Goal: Navigation & Orientation: Find specific page/section

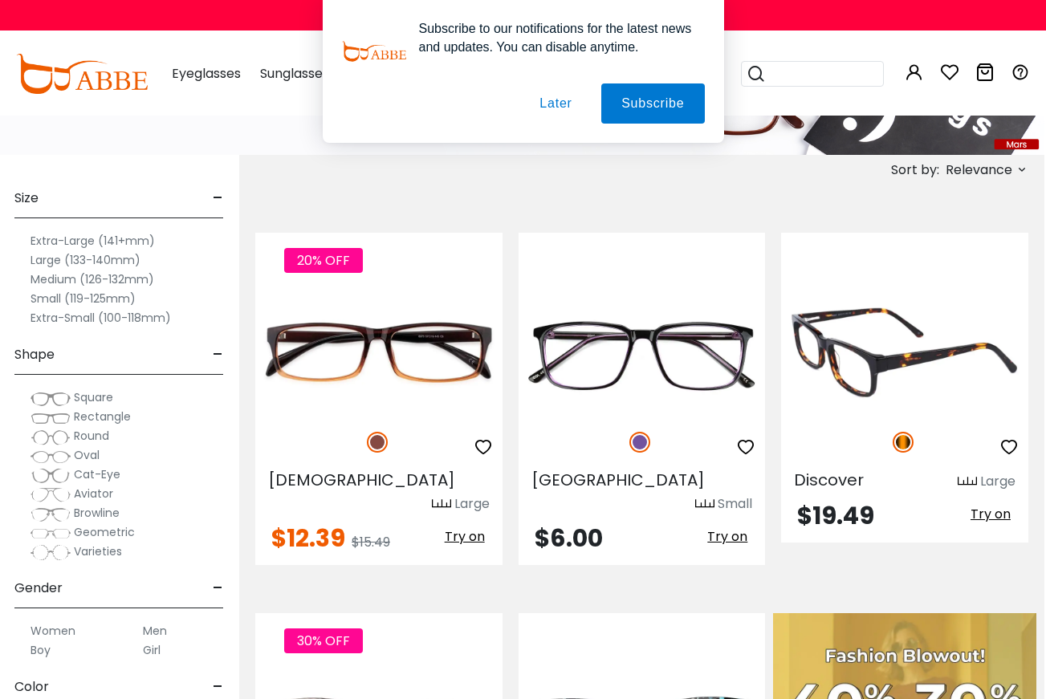
scroll to position [179, 2]
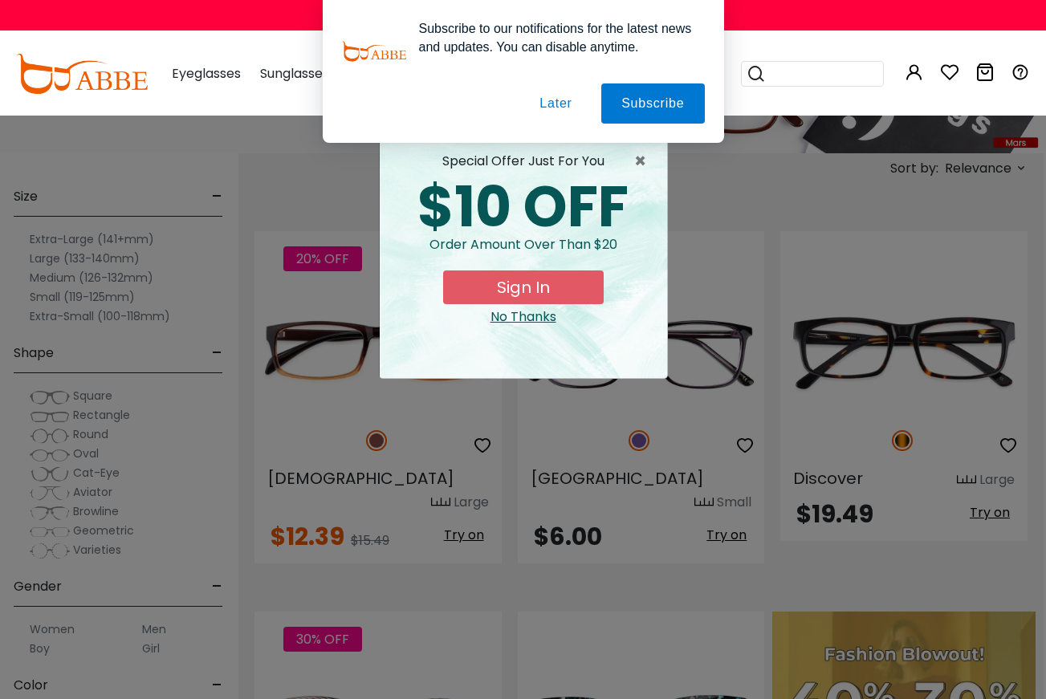
click at [0, 0] on button "Later" at bounding box center [0, 0] width 0 height 0
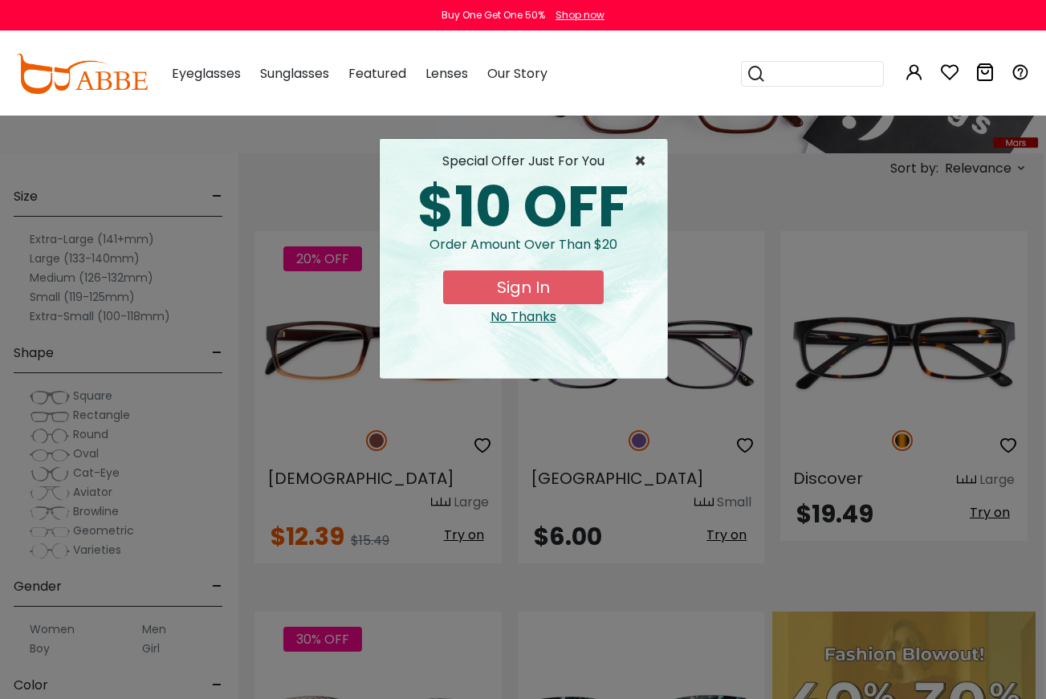
click at [641, 159] on span "×" at bounding box center [644, 161] width 20 height 19
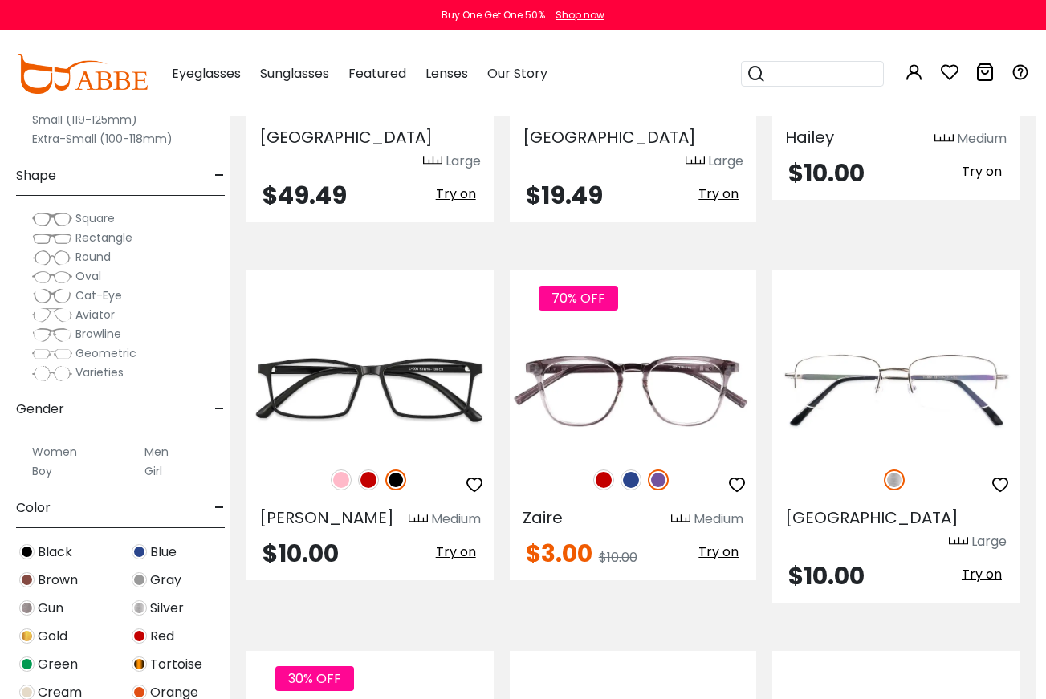
scroll to position [5622, 10]
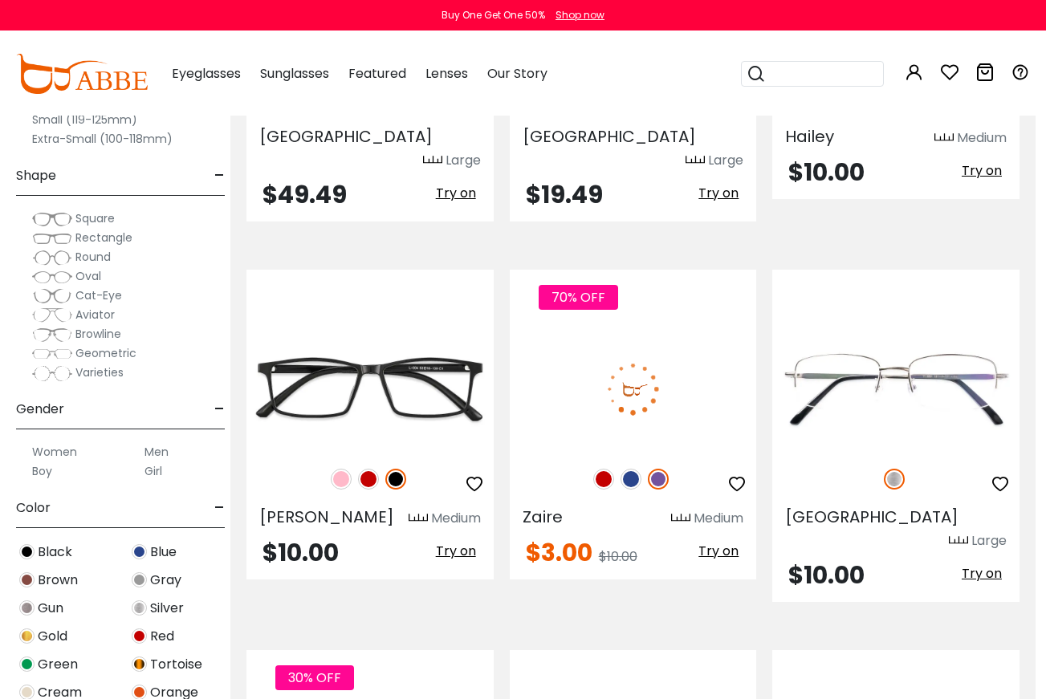
click at [658, 469] on img at bounding box center [658, 479] width 21 height 21
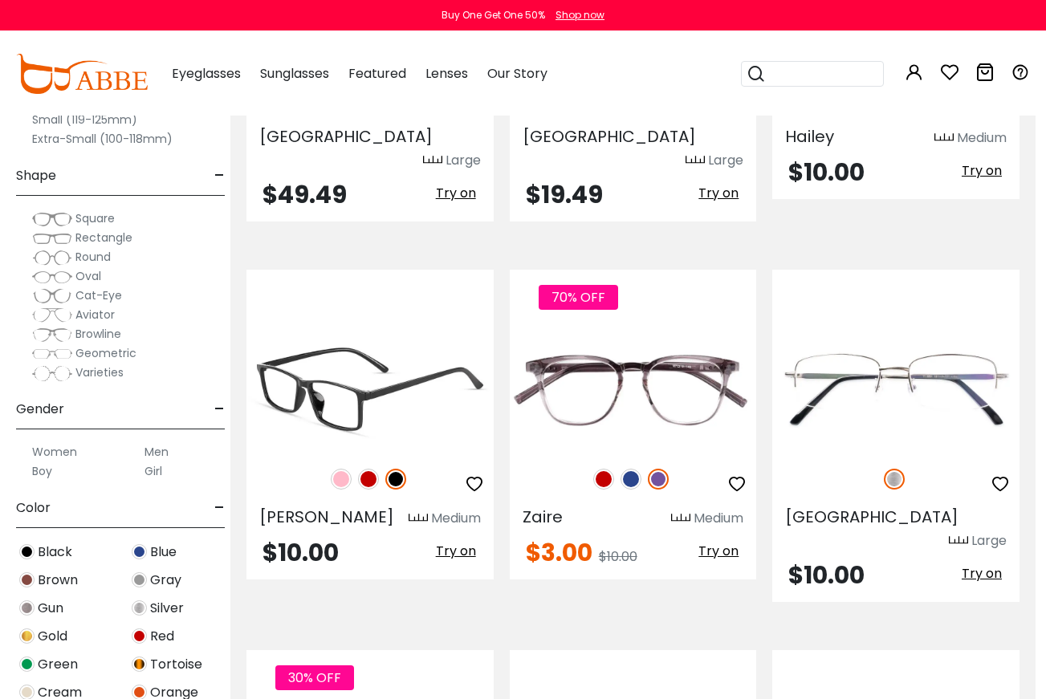
click at [369, 469] on img at bounding box center [368, 479] width 21 height 21
click at [340, 469] on img at bounding box center [341, 479] width 21 height 21
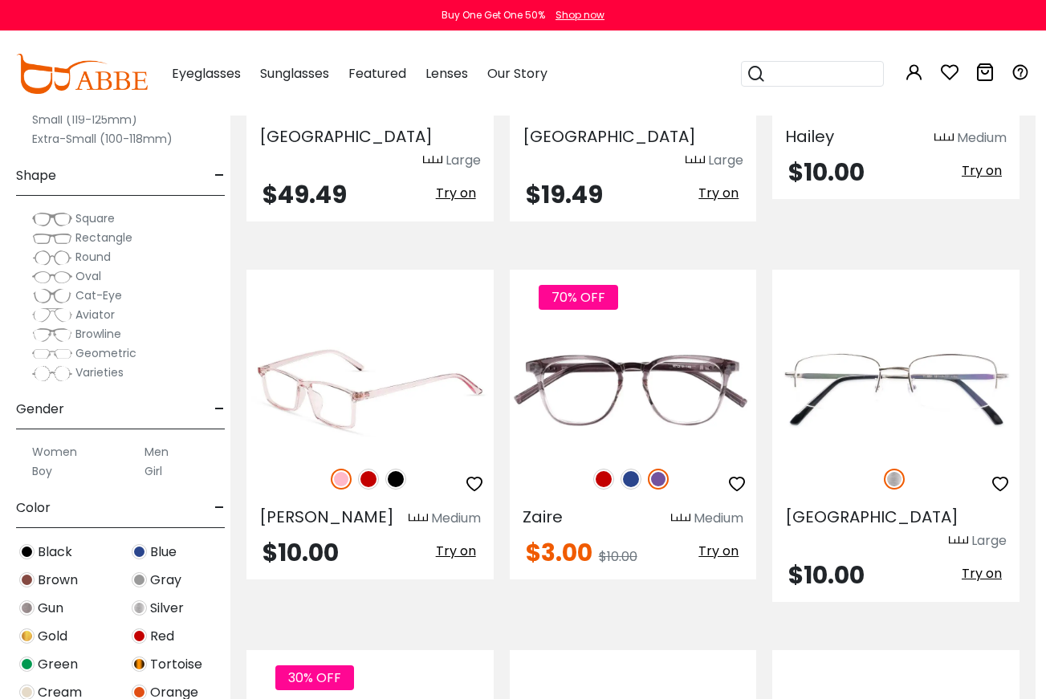
click at [401, 469] on img at bounding box center [395, 479] width 21 height 21
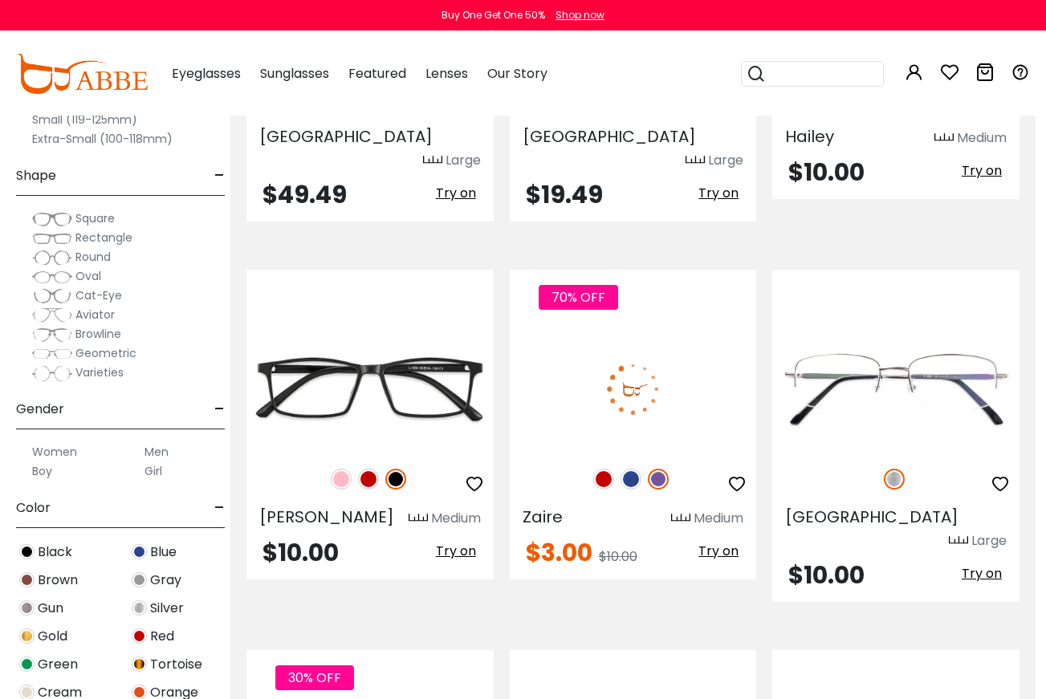
click at [606, 469] on img at bounding box center [603, 479] width 21 height 21
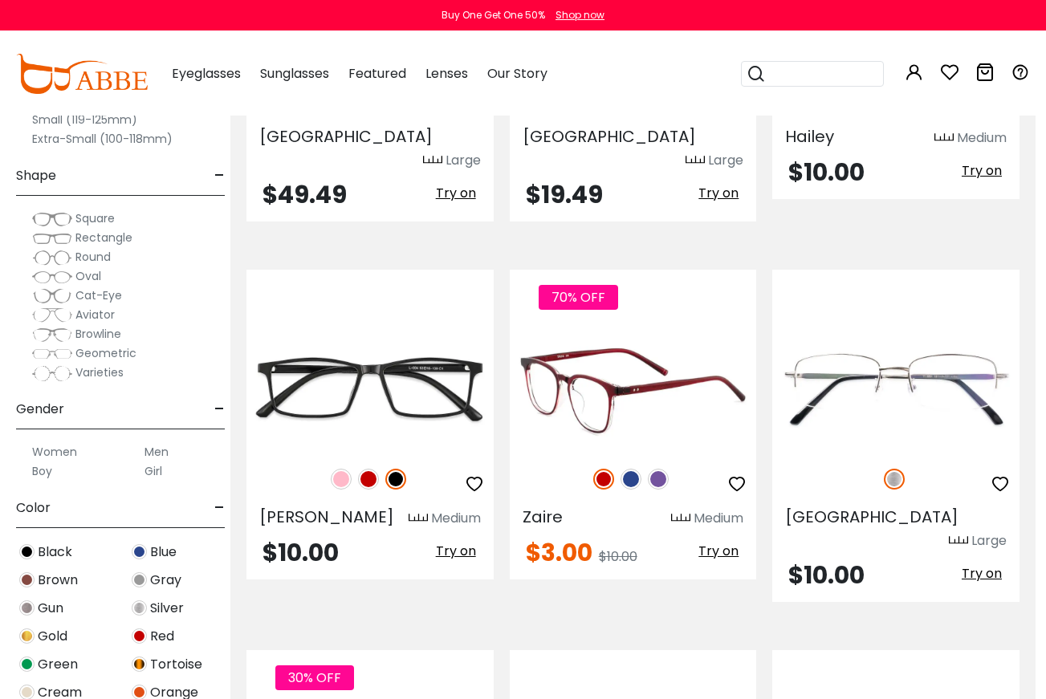
click at [637, 469] on img at bounding box center [631, 479] width 21 height 21
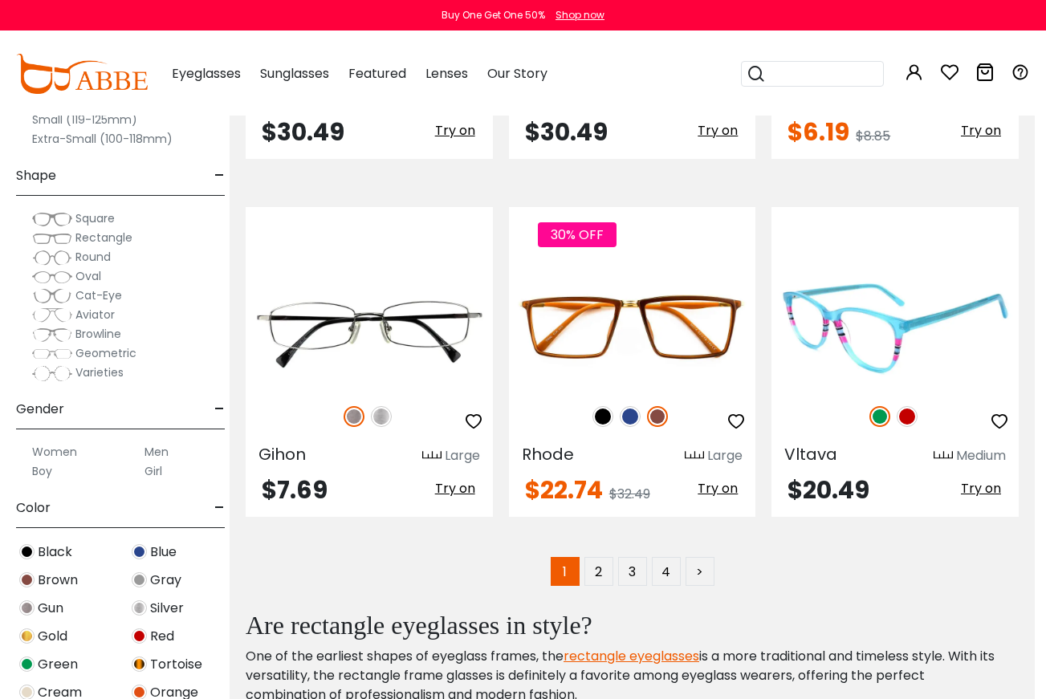
scroll to position [7147, 11]
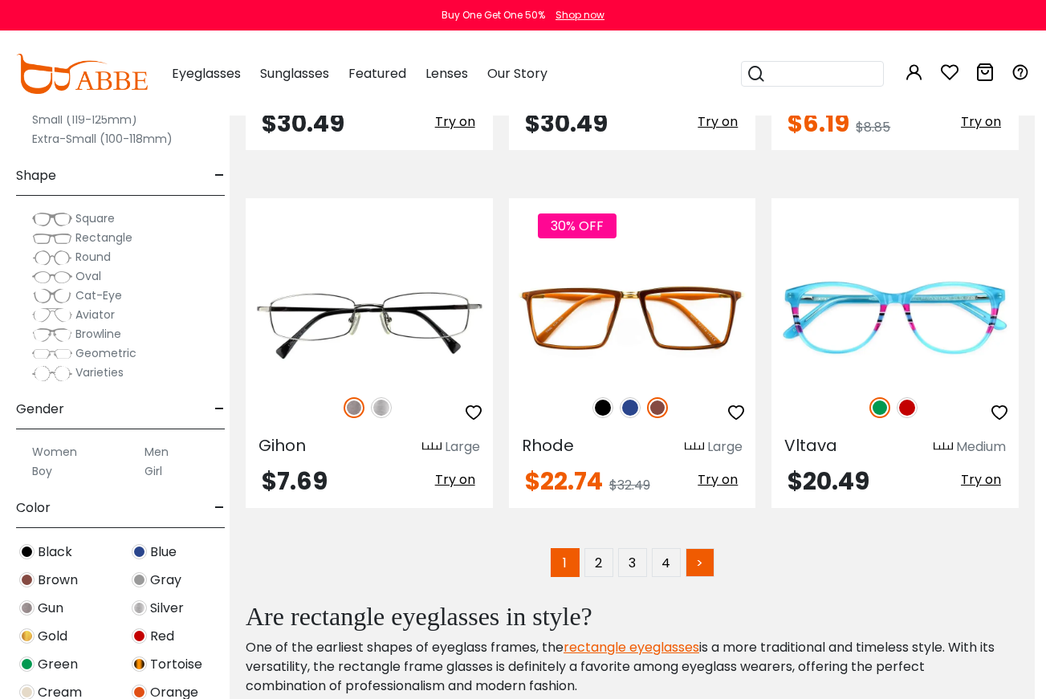
click at [698, 548] on link ">" at bounding box center [700, 562] width 29 height 29
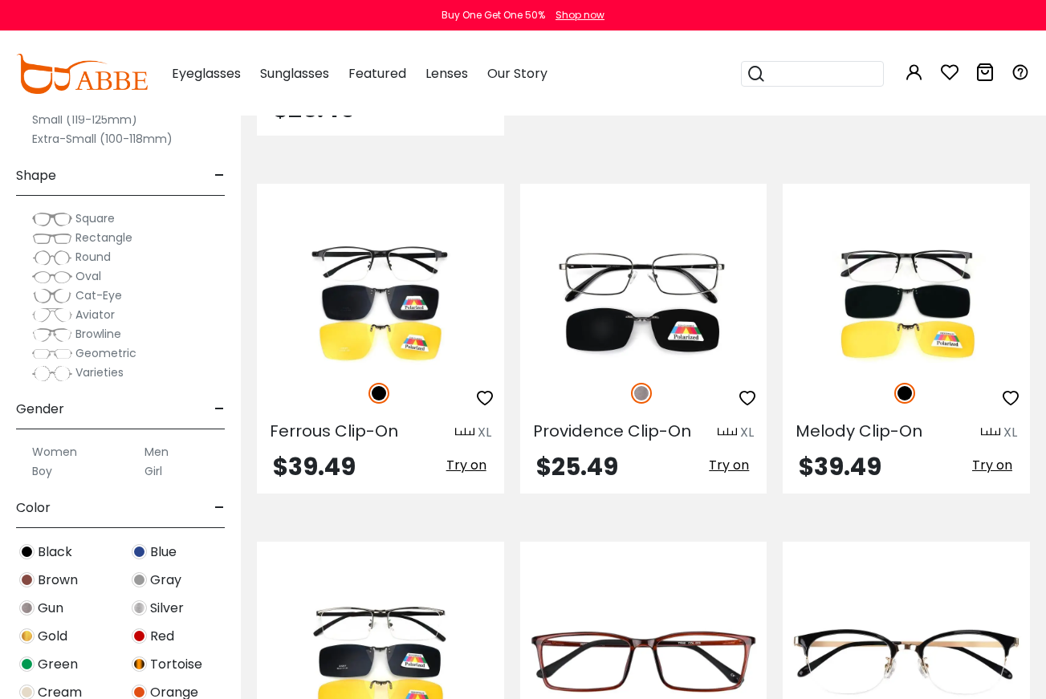
scroll to position [3140, 0]
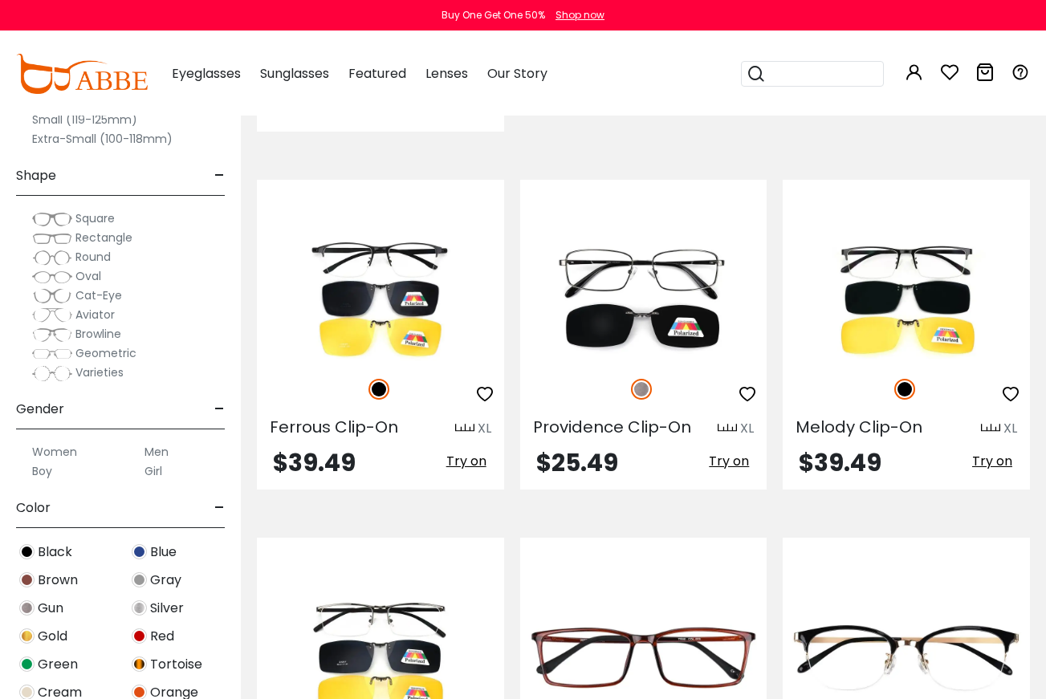
click at [120, 348] on span "Geometric" at bounding box center [105, 353] width 61 height 16
